Goal: Complete application form: Complete application form

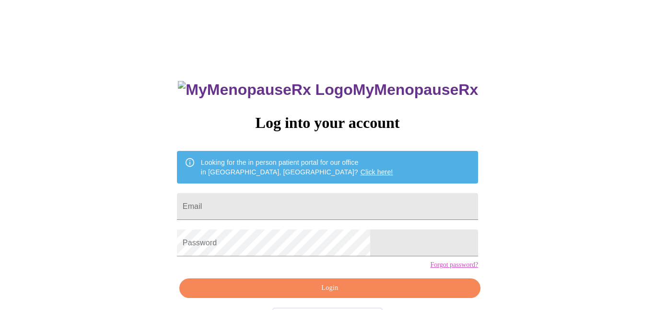
scroll to position [38, 0]
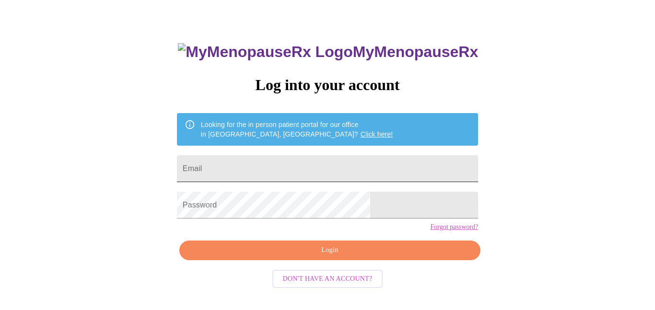
click at [263, 160] on input "Email" at bounding box center [327, 168] width 301 height 27
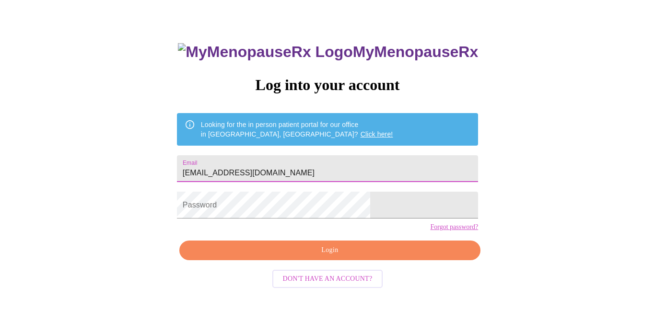
type input "[EMAIL_ADDRESS][DOMAIN_NAME]"
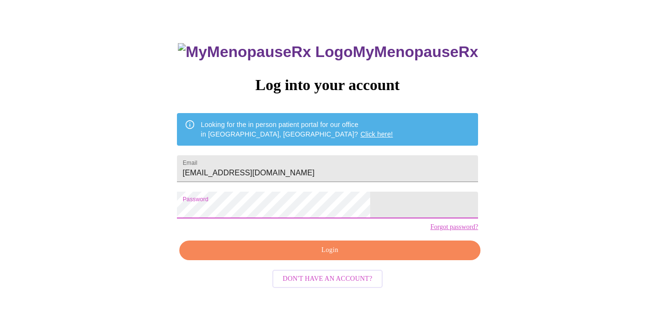
click at [336, 257] on span "Login" at bounding box center [329, 251] width 279 height 12
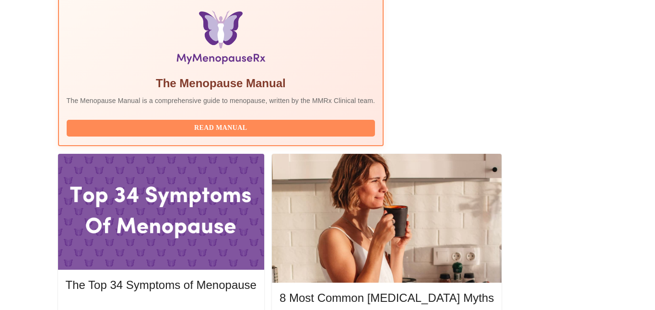
scroll to position [328, 0]
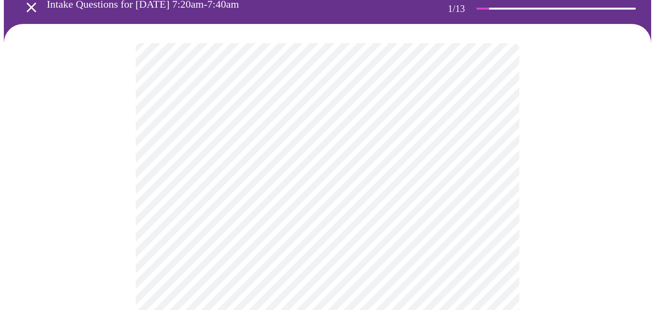
scroll to position [67, 0]
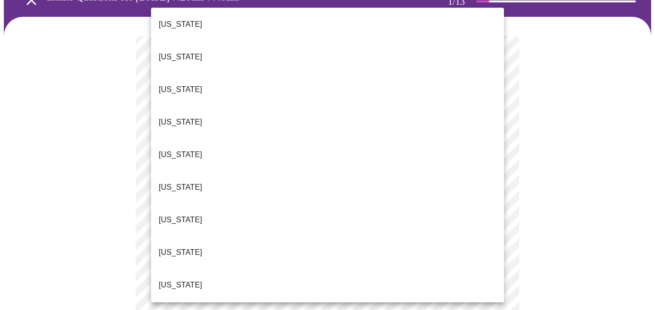
scroll to position [78, 0]
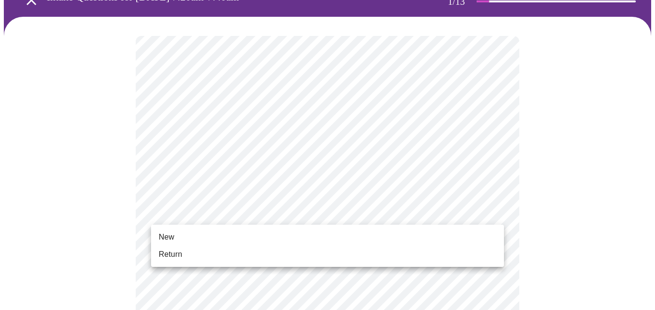
click at [173, 256] on span "Return" at bounding box center [171, 255] width 24 height 12
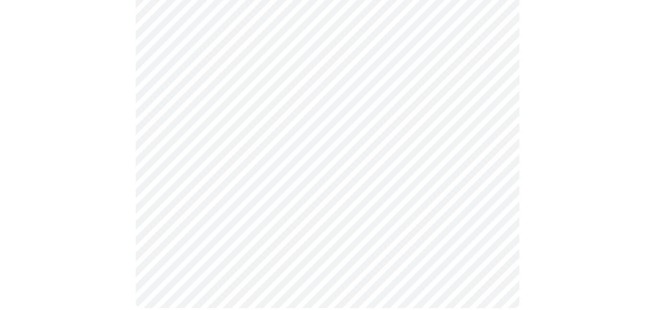
scroll to position [0, 0]
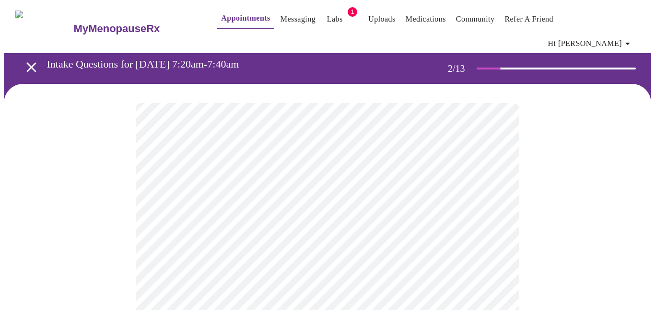
click at [497, 198] on body "MyMenopauseRx Appointments Messaging Labs 1 Uploads Medications Community Refer…" at bounding box center [328, 299] width 648 height 590
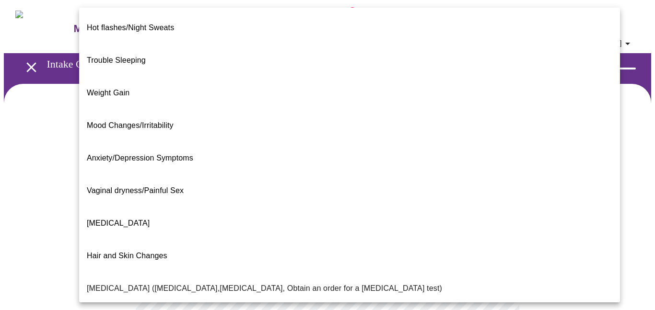
click at [118, 89] on span "Weight Gain" at bounding box center [108, 93] width 43 height 8
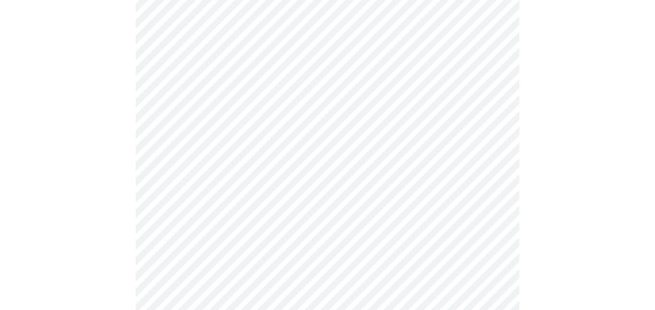
scroll to position [135, 0]
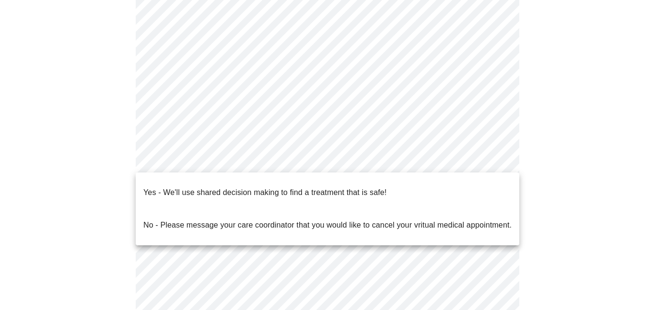
click at [496, 162] on body "MyMenopauseRx Appointments Messaging Labs 1 Uploads Medications Community Refer…" at bounding box center [328, 161] width 648 height 584
click at [274, 187] on p "Yes - We'll use shared decision making to find a treatment that is safe!" at bounding box center [264, 193] width 243 height 12
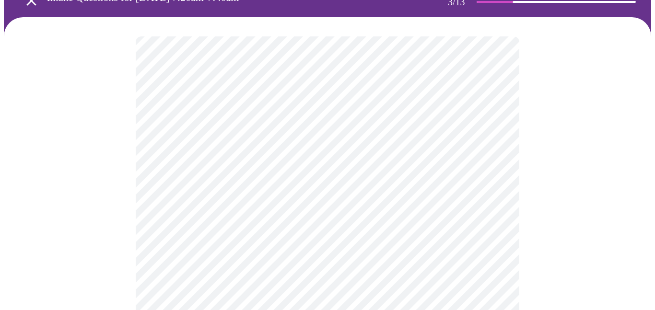
scroll to position [72, 0]
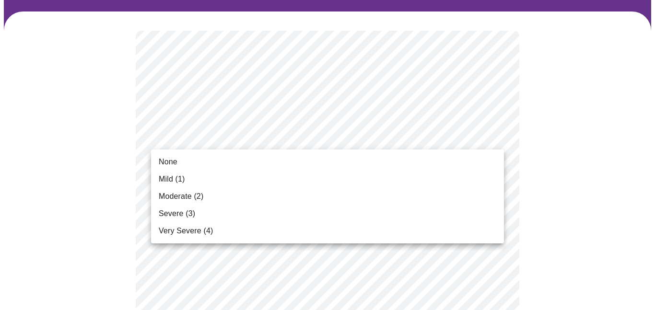
click at [172, 158] on span "None" at bounding box center [168, 162] width 19 height 12
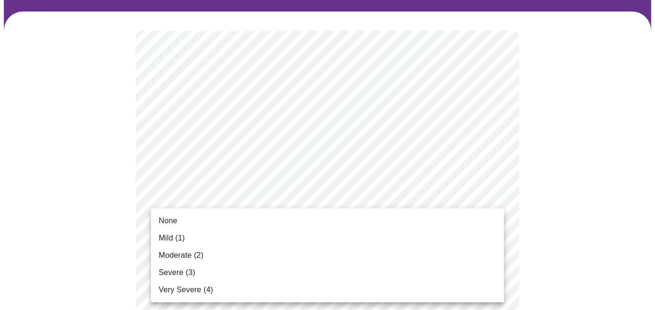
click at [176, 224] on span "None" at bounding box center [168, 221] width 19 height 12
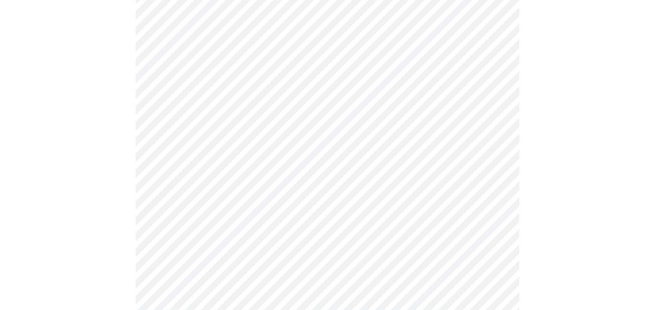
scroll to position [178, 0]
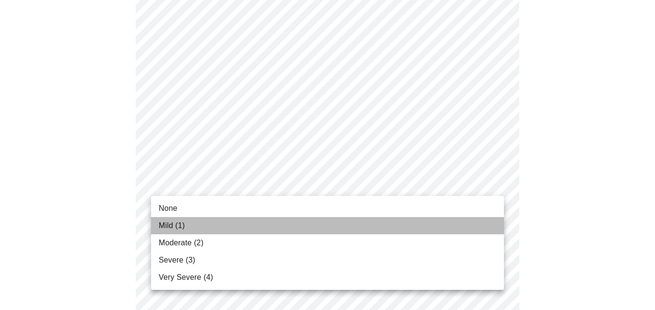
click at [171, 225] on span "Mild (1)" at bounding box center [172, 226] width 26 height 12
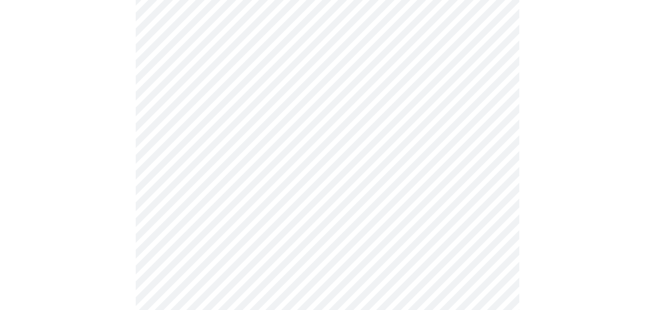
scroll to position [209, 0]
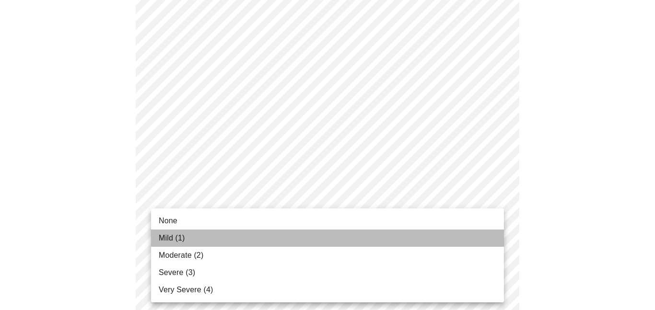
click at [163, 238] on span "Mild (1)" at bounding box center [172, 239] width 26 height 12
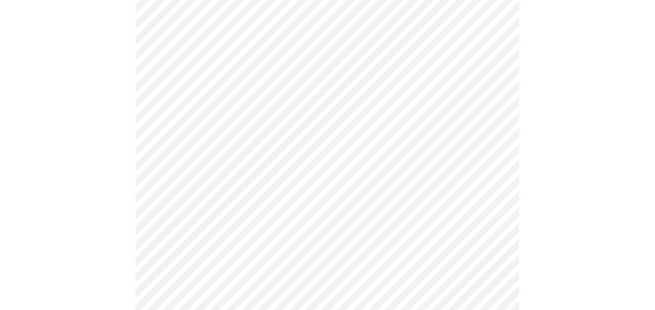
scroll to position [307, 0]
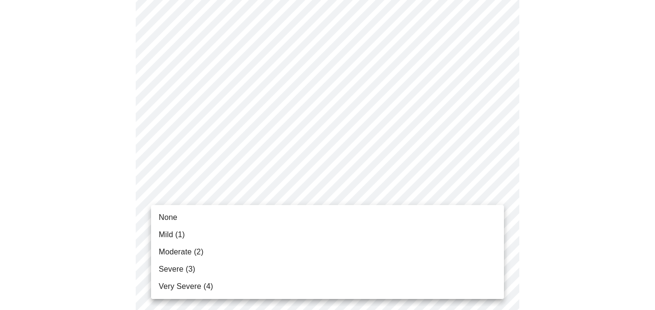
click at [493, 191] on body "MyMenopauseRx Appointments Messaging Labs 1 Uploads Medications Community Refer…" at bounding box center [328, 315] width 648 height 1236
click at [170, 229] on span "Mild (1)" at bounding box center [172, 235] width 26 height 12
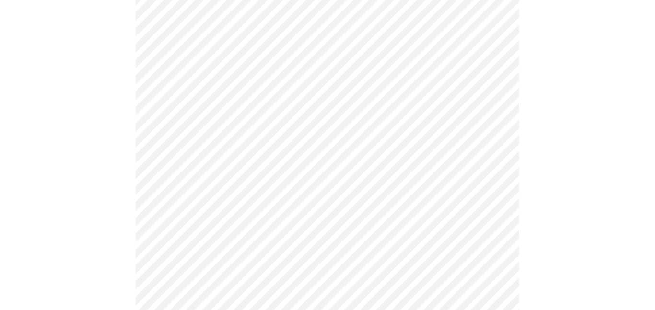
scroll to position [332, 0]
click at [496, 228] on body "MyMenopauseRx Appointments Messaging Labs 1 Uploads Medications Community Refer…" at bounding box center [328, 283] width 648 height 1223
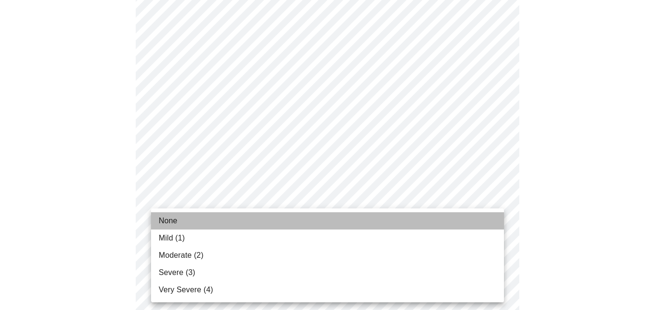
click at [174, 220] on span "None" at bounding box center [168, 221] width 19 height 12
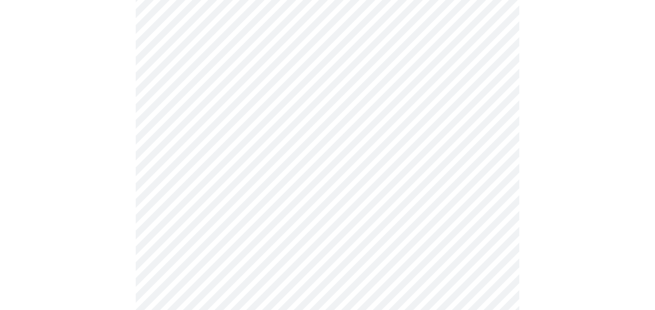
scroll to position [511, 0]
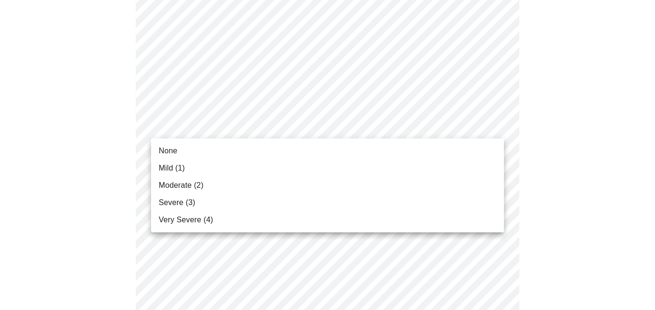
click at [497, 125] on body "MyMenopauseRx Appointments Messaging Labs 1 Uploads Medications Community Refer…" at bounding box center [328, 96] width 648 height 1209
click at [169, 168] on span "Mild (1)" at bounding box center [172, 169] width 26 height 12
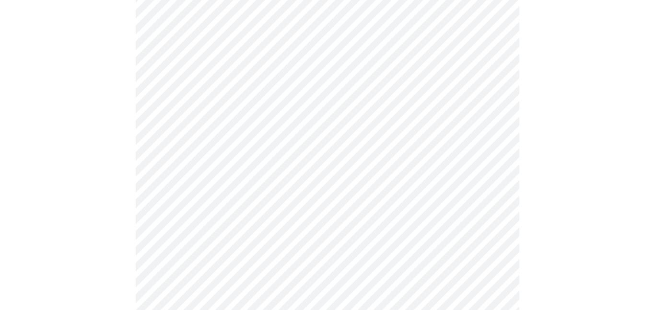
scroll to position [539, 0]
click at [496, 174] on body "MyMenopauseRx Appointments Messaging Labs 1 Uploads Medications Community Refer…" at bounding box center [328, 63] width 648 height 1196
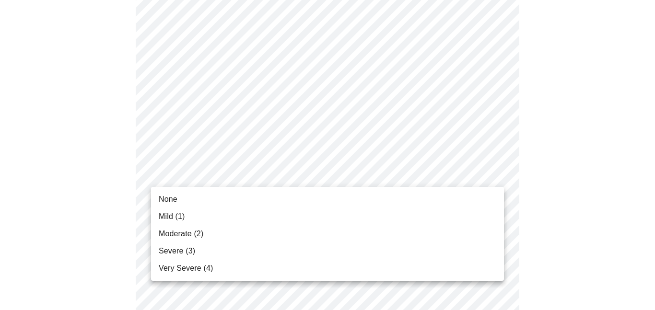
click at [171, 213] on span "Mild (1)" at bounding box center [172, 217] width 26 height 12
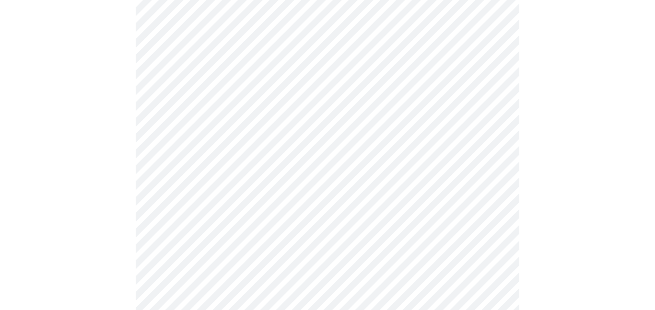
scroll to position [592, 0]
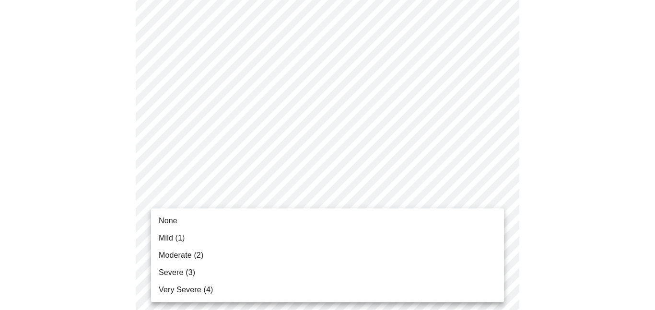
click at [495, 197] on body "MyMenopauseRx Appointments Messaging Labs 1 Uploads Medications Community Refer…" at bounding box center [328, 3] width 648 height 1182
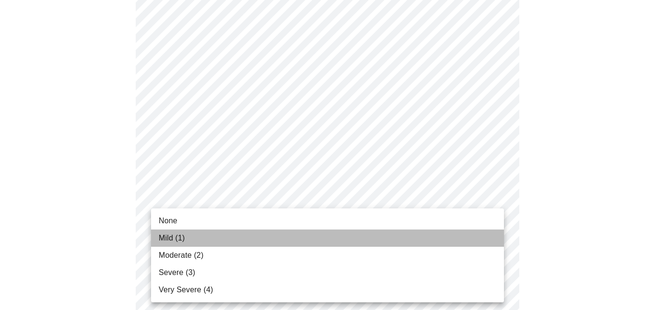
click at [168, 234] on span "Mild (1)" at bounding box center [172, 239] width 26 height 12
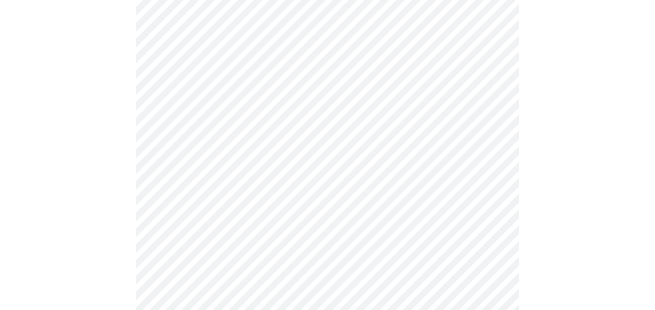
scroll to position [665, 0]
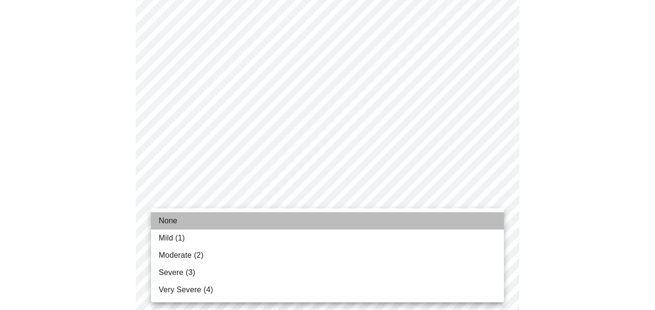
click at [177, 223] on li "None" at bounding box center [327, 221] width 353 height 17
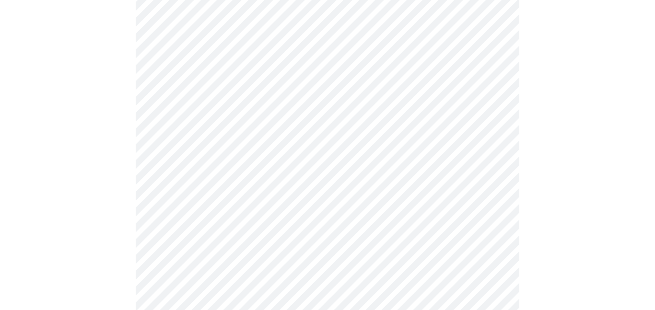
scroll to position [737, 0]
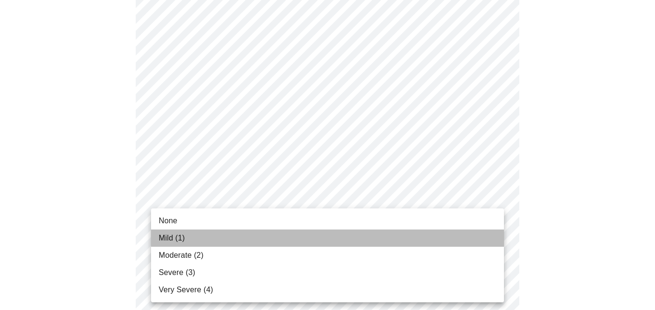
click at [166, 236] on span "Mild (1)" at bounding box center [172, 239] width 26 height 12
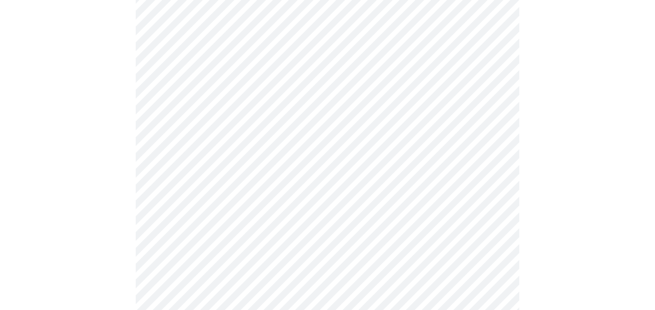
scroll to position [402, 0]
click at [494, 184] on body "MyMenopauseRx Appointments Messaging Labs 1 Uploads Medications Community Refer…" at bounding box center [328, 82] width 648 height 961
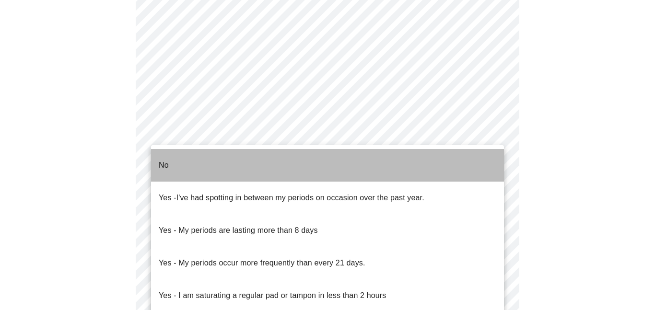
click at [161, 160] on p "No" at bounding box center [164, 166] width 10 height 12
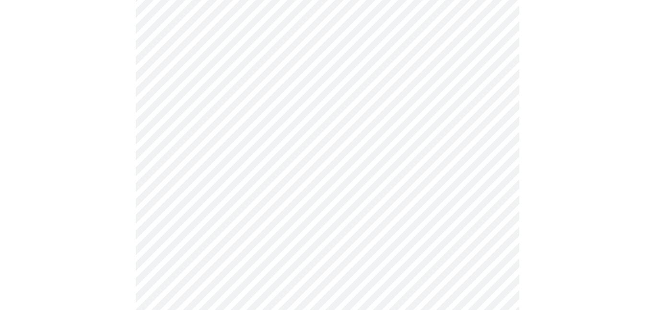
scroll to position [483, 0]
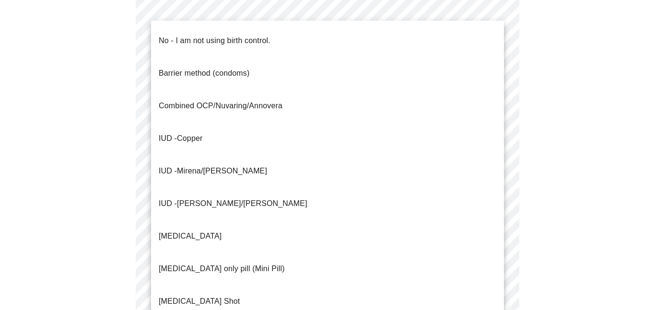
click at [245, 35] on p "No - I am not using birth control." at bounding box center [215, 41] width 112 height 12
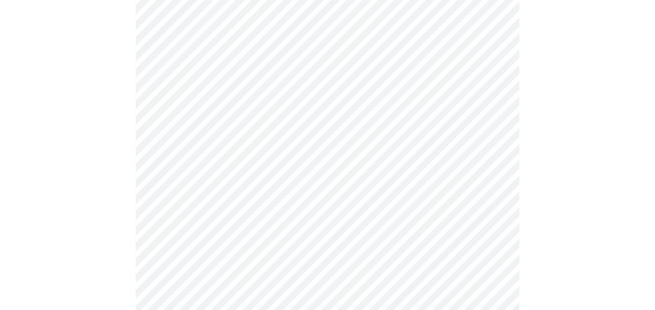
scroll to position [575, 0]
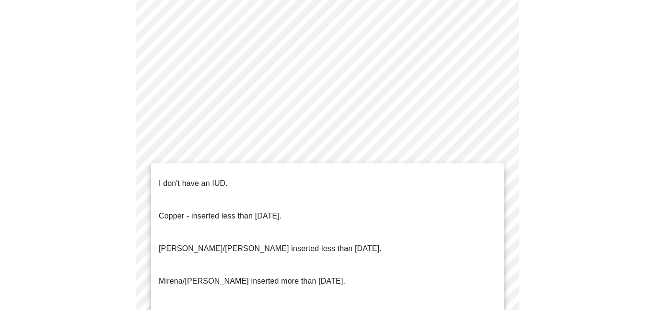
click at [200, 178] on p "I don't have an IUD." at bounding box center [193, 184] width 69 height 12
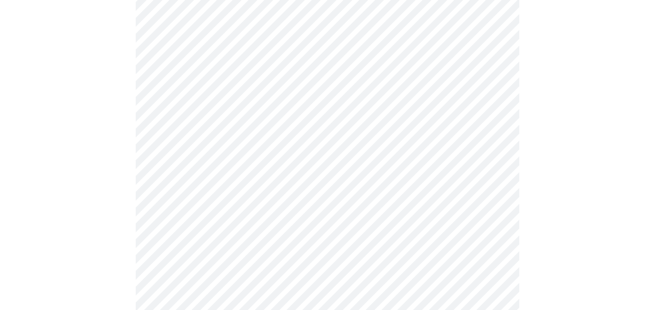
scroll to position [619, 0]
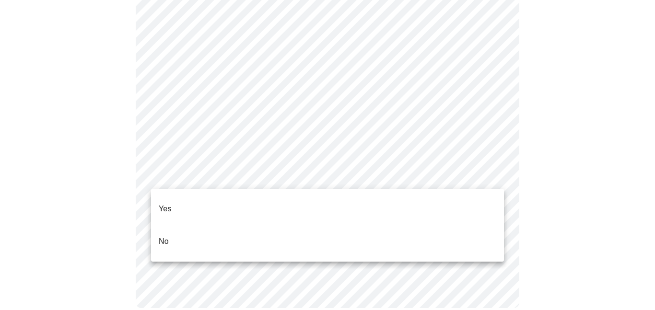
click at [175, 203] on li "Yes" at bounding box center [327, 209] width 353 height 33
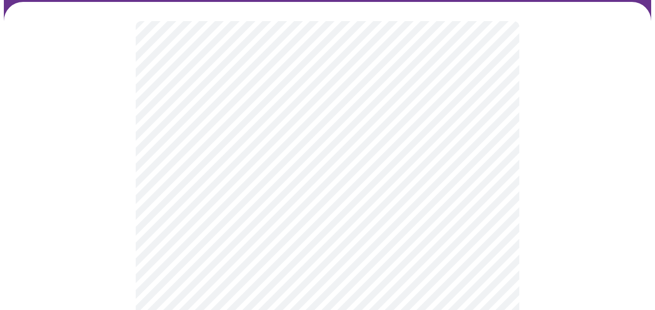
scroll to position [99, 0]
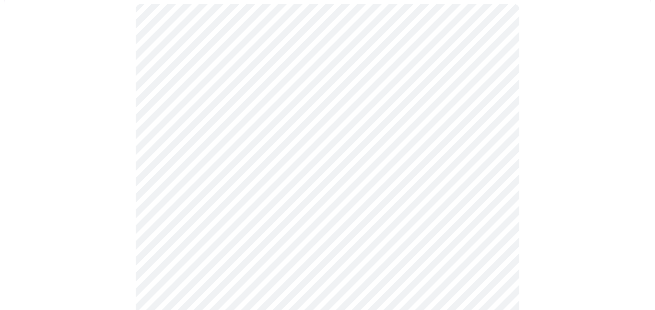
click at [496, 155] on body "MyMenopauseRx Appointments Messaging Labs 1 Uploads Medications Community Refer…" at bounding box center [328, 266] width 648 height 723
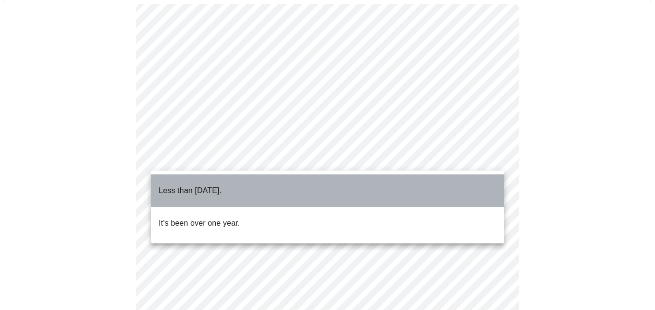
click at [191, 185] on p "Less than [DATE]." at bounding box center [190, 191] width 63 height 12
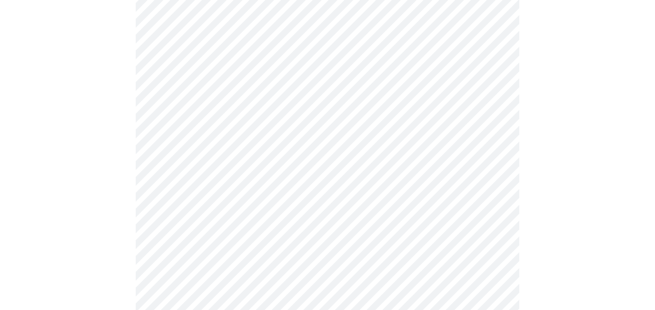
scroll to position [169, 0]
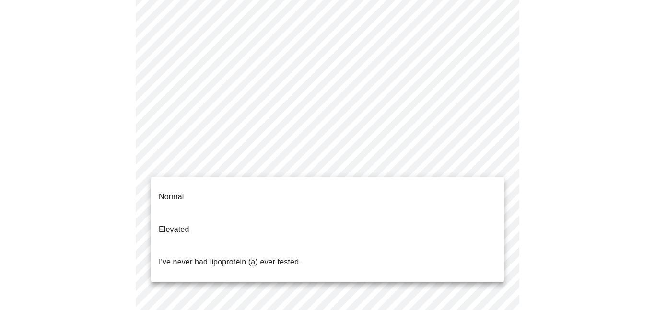
click at [494, 163] on body "MyMenopauseRx Appointments Messaging Labs 1 Uploads Medications Community Refer…" at bounding box center [328, 196] width 648 height 723
click at [264, 257] on p "I've never had lipoprotein (a) ever tested." at bounding box center [230, 263] width 143 height 12
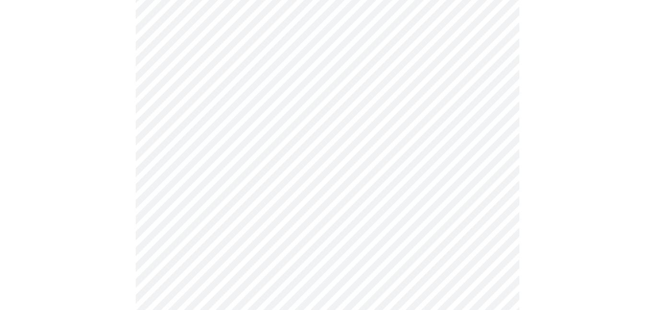
scroll to position [2481, 0]
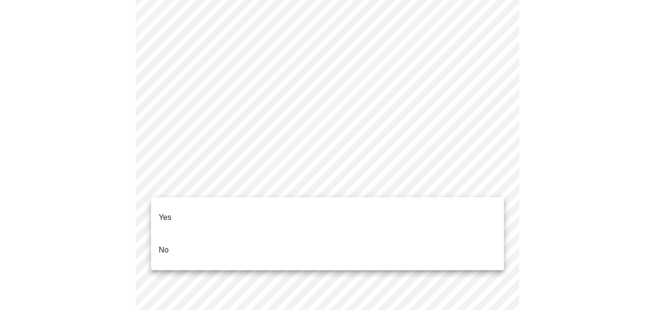
click at [176, 237] on li "No" at bounding box center [327, 250] width 353 height 33
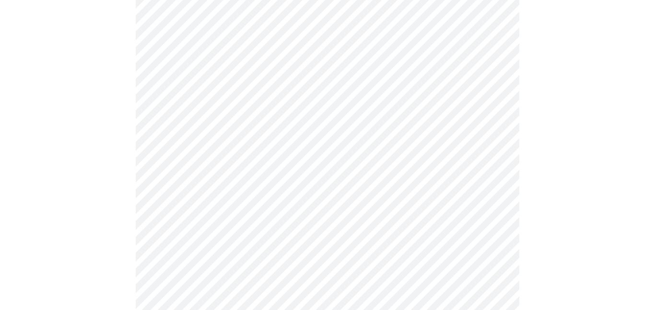
scroll to position [594, 0]
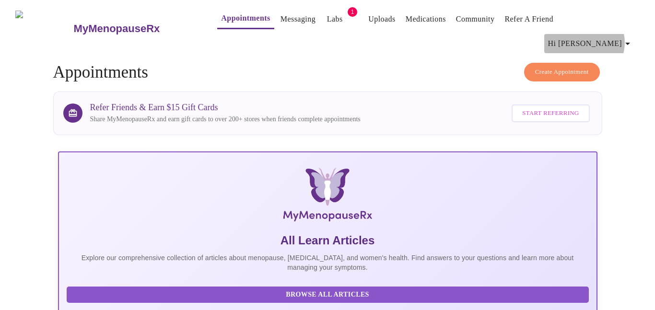
click at [634, 38] on icon "button" at bounding box center [628, 44] width 12 height 12
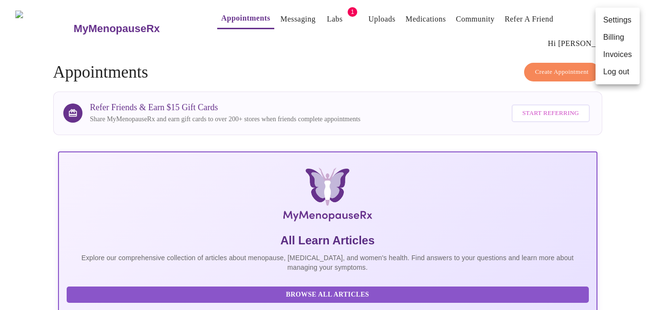
click at [618, 71] on li "Log out" at bounding box center [618, 71] width 44 height 17
